Goal: Task Accomplishment & Management: Manage account settings

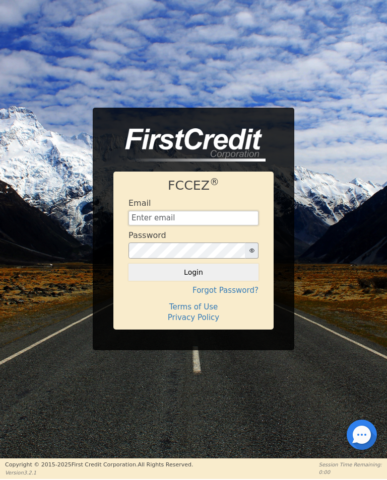
click at [141, 218] on input "text" at bounding box center [193, 218] width 130 height 15
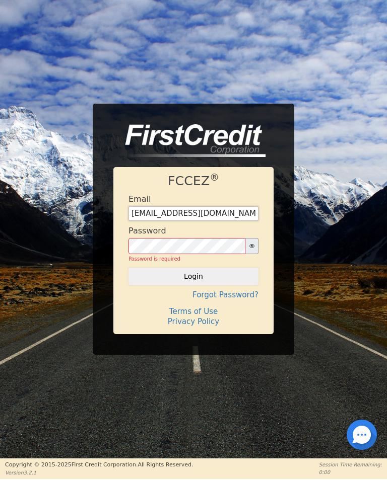
type input "Jgneelyassoc@gmail.com"
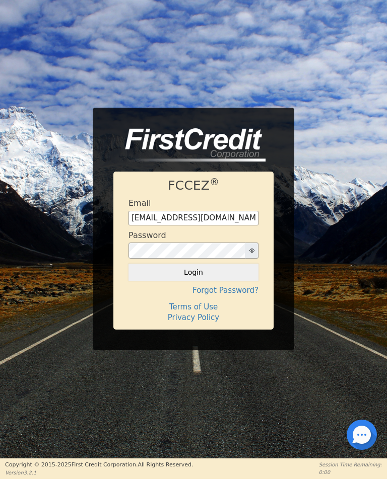
click at [189, 273] on button "Login" at bounding box center [193, 272] width 130 height 17
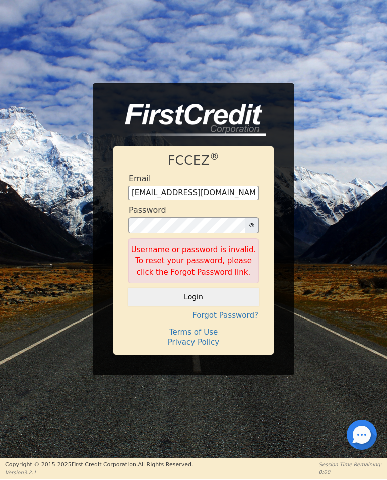
click at [226, 316] on h4 "Forgot Password?" at bounding box center [193, 315] width 130 height 9
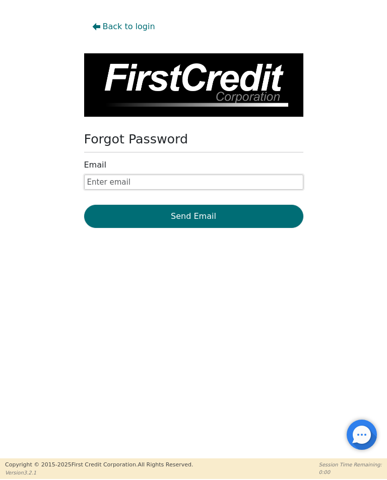
click at [99, 182] on input "text" at bounding box center [193, 182] width 219 height 15
type input "Jgneelyassoc@gmail.com"
click at [189, 217] on button "Send Email" at bounding box center [193, 216] width 219 height 23
